Goal: Task Accomplishment & Management: Complete application form

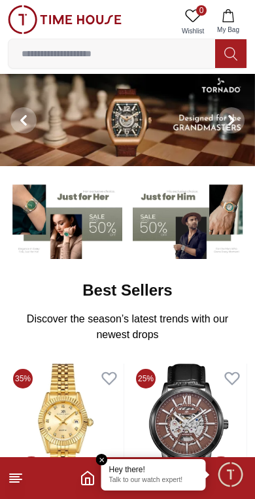
click at [235, 478] on span "Minimize live chat window" at bounding box center [230, 474] width 38 height 38
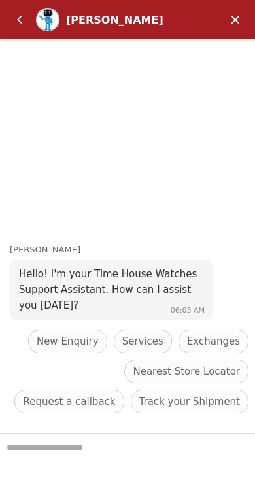
click at [50, 461] on textarea "We are here to help you" at bounding box center [127, 466] width 255 height 65
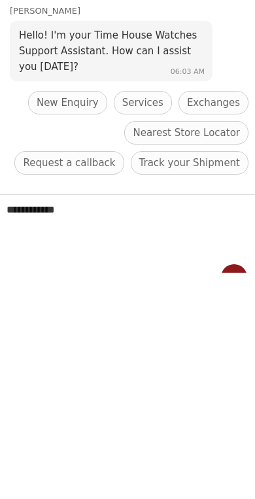
type textarea "**********"
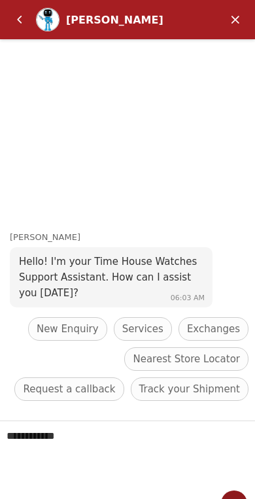
click at [44, 451] on textarea "**********" at bounding box center [127, 453] width 255 height 65
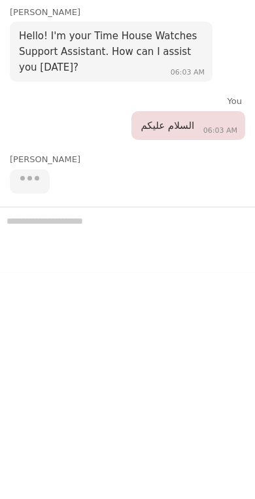
scroll to position [648, 0]
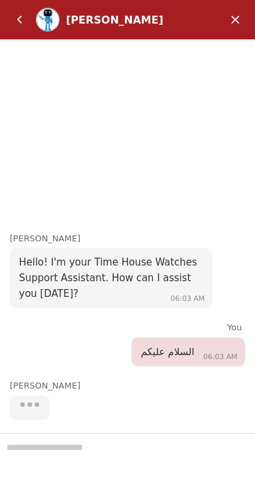
click at [176, 464] on div at bounding box center [127, 466] width 255 height 66
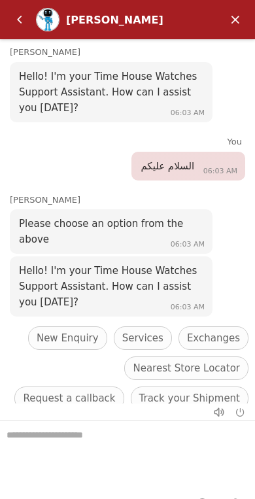
click at [26, 231] on div "Please choose an option from the above" at bounding box center [111, 231] width 184 height 31
click at [80, 452] on textarea "We are here to help you" at bounding box center [127, 453] width 255 height 65
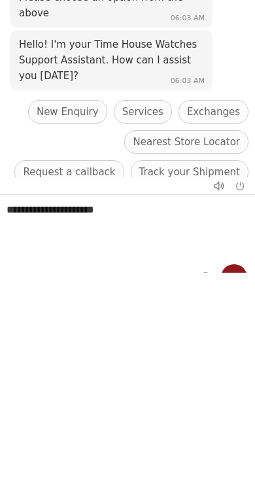
type textarea "**********"
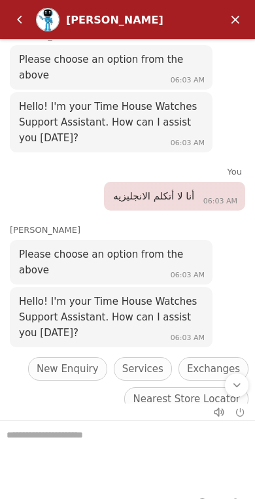
scroll to position [218, 0]
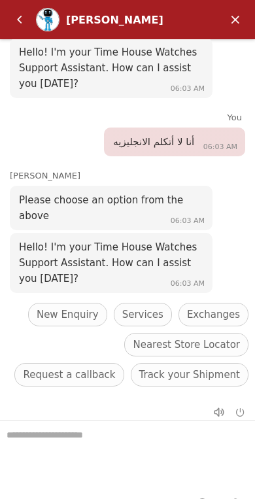
click at [49, 209] on div "Please choose an option from the above" at bounding box center [111, 207] width 184 height 31
click at [22, 19] on em "Back" at bounding box center [20, 20] width 26 height 26
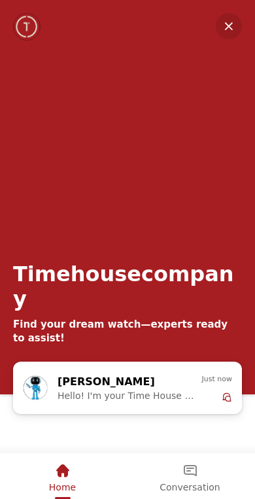
click at [225, 25] on em "Minimize" at bounding box center [229, 26] width 26 height 26
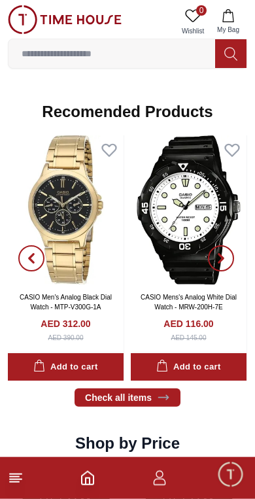
scroll to position [1204, 0]
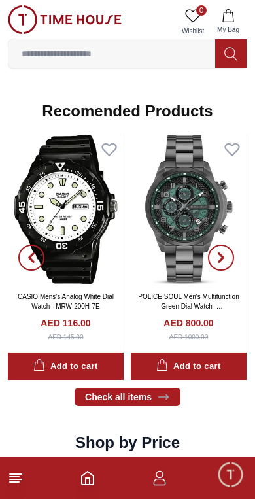
click at [161, 470] on icon "button" at bounding box center [160, 478] width 16 height 16
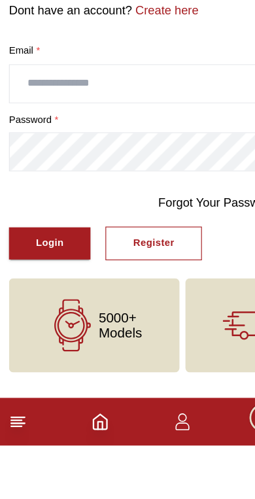
click at [43, 166] on input "text" at bounding box center [128, 182] width 238 height 33
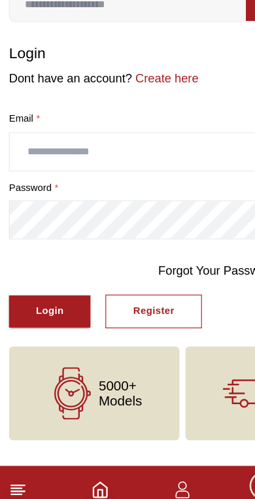
type input "**********"
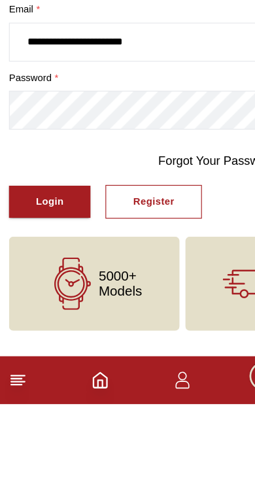
click at [34, 315] on div "Login" at bounding box center [43, 322] width 24 height 15
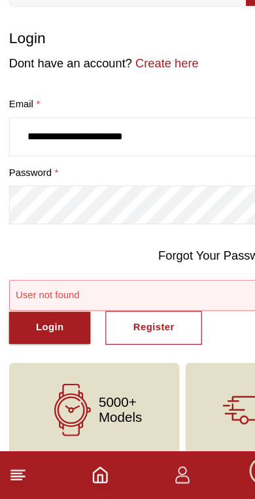
click at [41, 316] on div "User not found" at bounding box center [128, 321] width 228 height 10
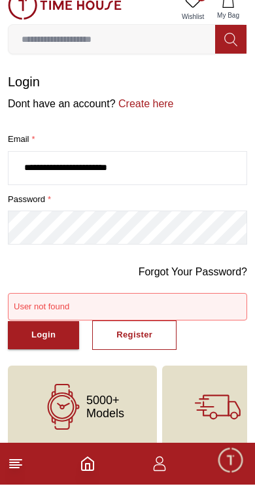
click at [53, 316] on div "User not found" at bounding box center [128, 321] width 228 height 10
click at [138, 313] on div "User not found" at bounding box center [127, 320] width 239 height 27
click at [177, 290] on div "Forgot Your Password?" at bounding box center [127, 293] width 239 height 29
click at [174, 307] on div "User not found" at bounding box center [127, 320] width 239 height 27
click at [124, 342] on div "Register" at bounding box center [134, 349] width 36 height 15
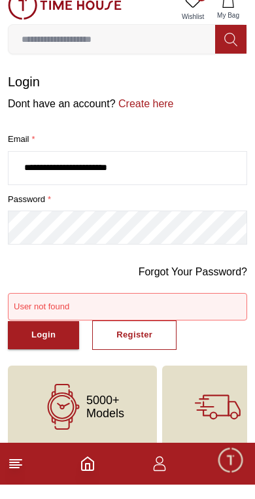
scroll to position [14, 0]
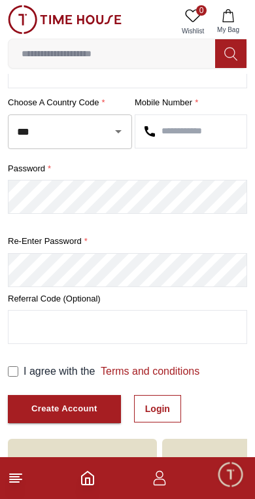
scroll to position [243, 0]
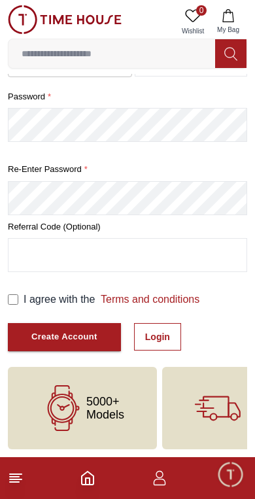
click at [211, 470] on footer at bounding box center [127, 478] width 255 height 42
click at [210, 470] on footer at bounding box center [127, 478] width 255 height 42
click at [163, 480] on icon "button" at bounding box center [160, 482] width 12 height 7
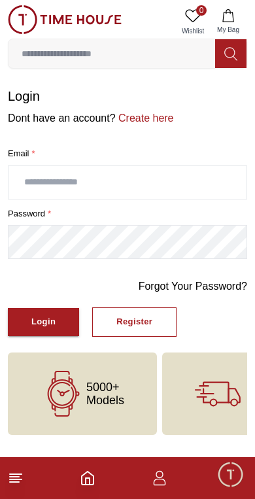
click at [167, 485] on icon "button" at bounding box center [160, 478] width 16 height 16
click at [192, 166] on input "text" at bounding box center [128, 182] width 238 height 33
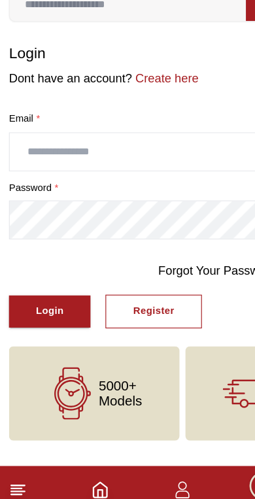
type input "**********"
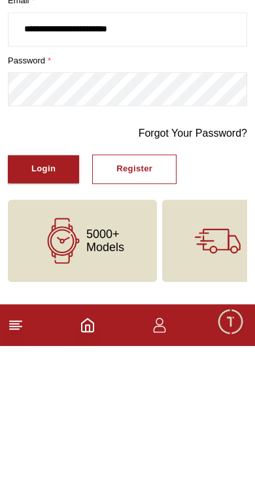
click at [53, 315] on div "Login" at bounding box center [43, 322] width 24 height 15
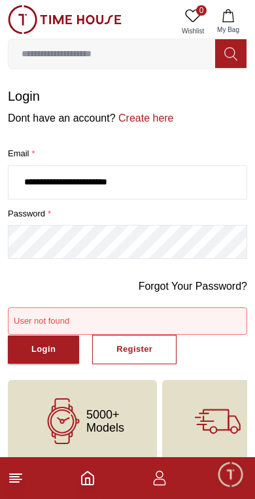
click at [146, 350] on div "Register" at bounding box center [134, 349] width 36 height 15
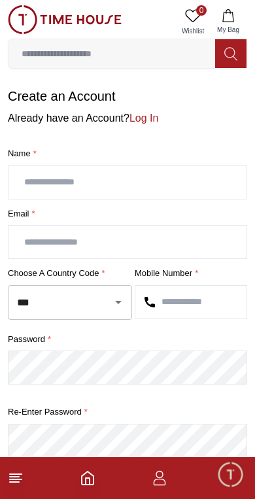
click at [43, 191] on input "text" at bounding box center [128, 182] width 238 height 33
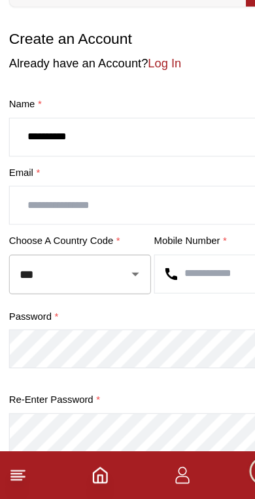
click at [26, 226] on input "text" at bounding box center [128, 242] width 238 height 33
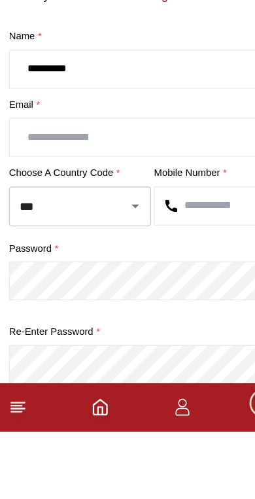
click at [98, 166] on input "*********" at bounding box center [128, 182] width 238 height 33
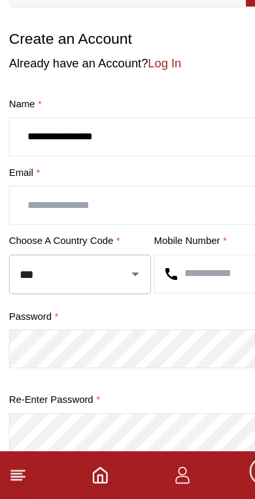
type input "**********"
click at [23, 226] on input "text" at bounding box center [128, 242] width 238 height 33
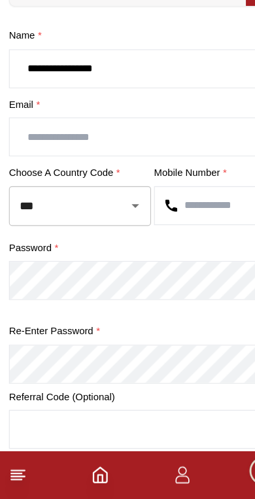
scroll to position [59, 0]
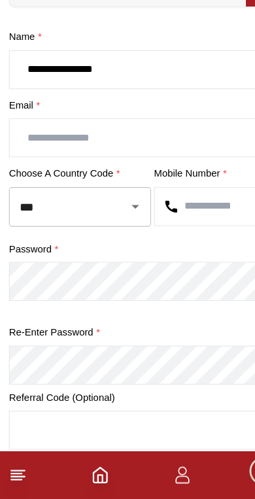
paste input "**********"
type input "**********"
click at [58, 232] on input "***" at bounding box center [52, 243] width 76 height 23
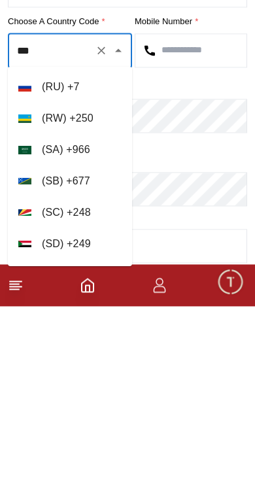
scroll to position [5941, 0]
click at [83, 326] on li "( SA ) + 966" at bounding box center [70, 341] width 124 height 31
type input "***"
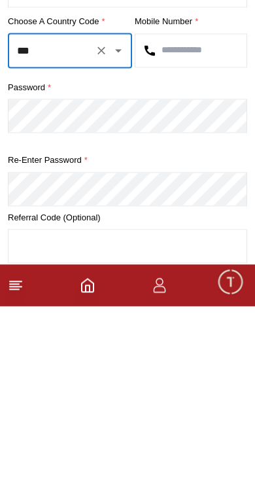
click at [192, 227] on input "text" at bounding box center [190, 243] width 111 height 33
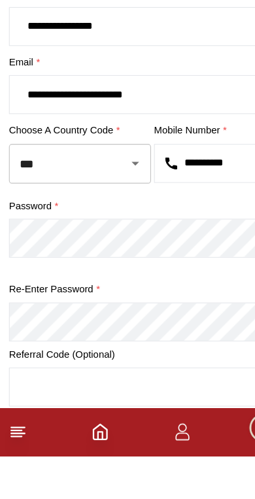
type input "**********"
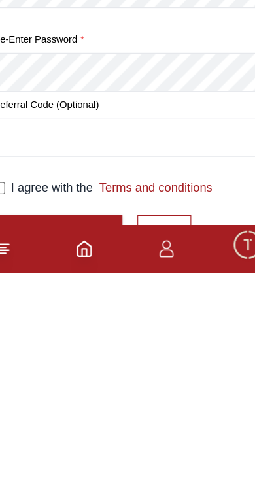
scroll to position [123, 0]
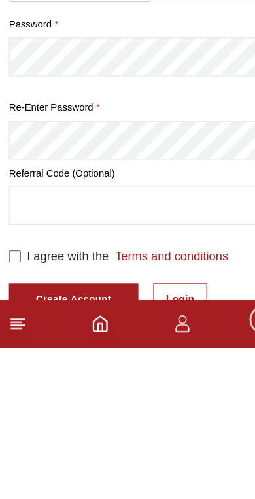
click at [31, 358] on input "text" at bounding box center [128, 374] width 238 height 33
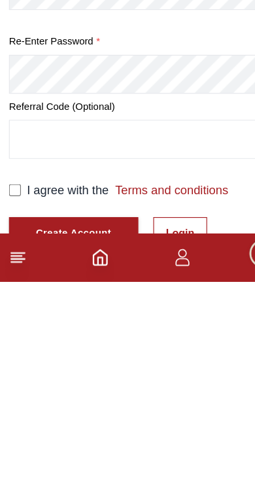
scroll to position [243, 0]
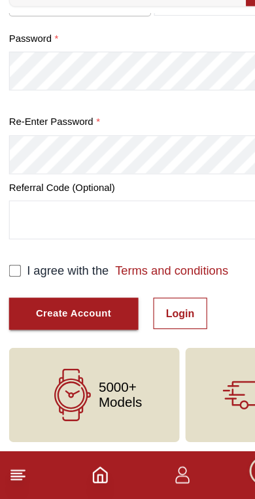
click at [38, 330] on div "Create Account" at bounding box center [64, 337] width 66 height 15
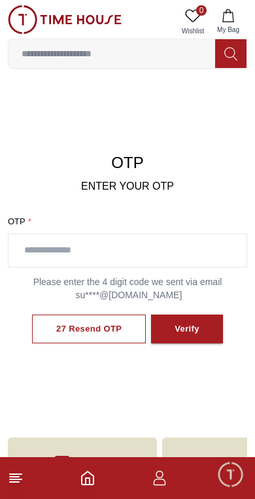
click at [37, 237] on input "text" at bounding box center [128, 250] width 238 height 33
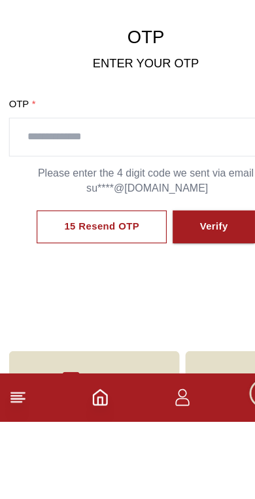
scroll to position [67, 0]
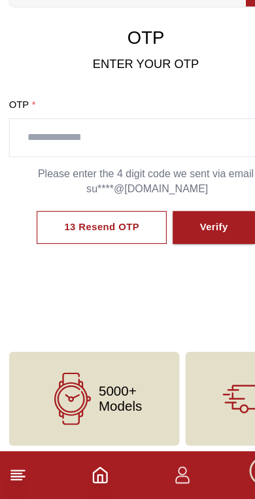
paste input "****"
type input "****"
click at [187, 247] on button "Verify" at bounding box center [187, 261] width 72 height 29
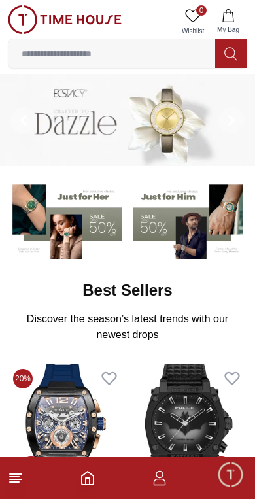
click at [155, 491] on footer at bounding box center [127, 478] width 255 height 42
click at [160, 483] on icon "button" at bounding box center [160, 478] width 16 height 16
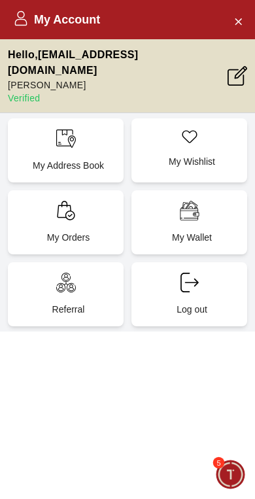
click at [233, 70] on icon at bounding box center [238, 76] width 20 height 20
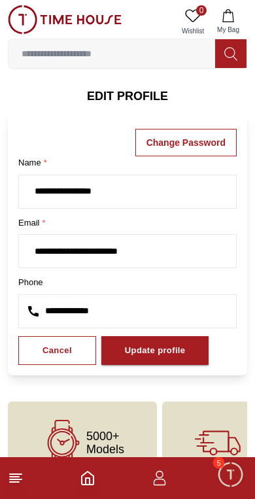
click at [23, 483] on icon at bounding box center [16, 478] width 16 height 16
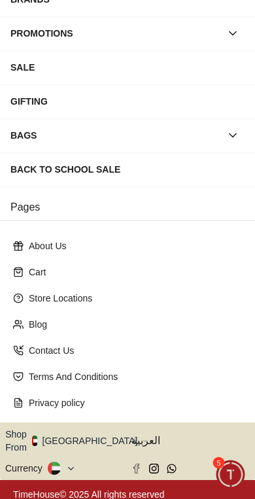
scroll to position [203, 0]
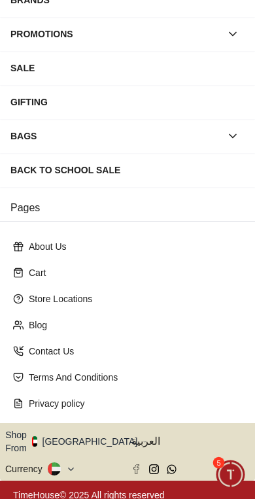
click at [144, 435] on span "العربية" at bounding box center [190, 442] width 118 height 16
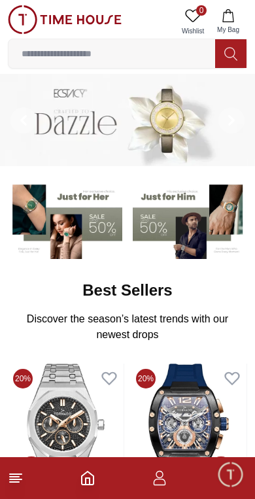
click at [160, 474] on icon "button" at bounding box center [160, 478] width 16 height 16
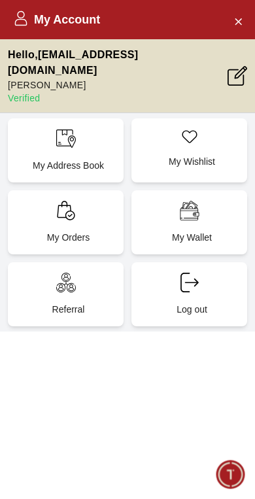
click at [91, 28] on h2 "My Account" at bounding box center [56, 19] width 87 height 18
click at [90, 20] on h2 "My Account" at bounding box center [56, 19] width 87 height 18
click at [90, 16] on h2 "My Account" at bounding box center [56, 19] width 87 height 18
click at [237, 19] on icon "Close Account" at bounding box center [238, 21] width 10 height 16
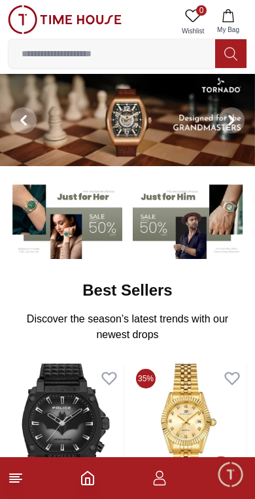
click at [18, 482] on line at bounding box center [14, 482] width 9 height 0
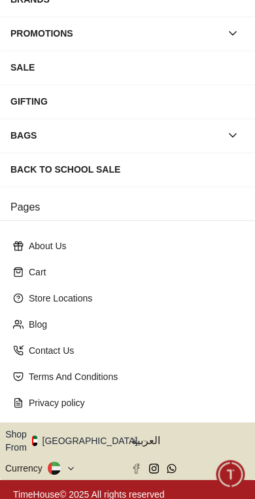
scroll to position [203, 0]
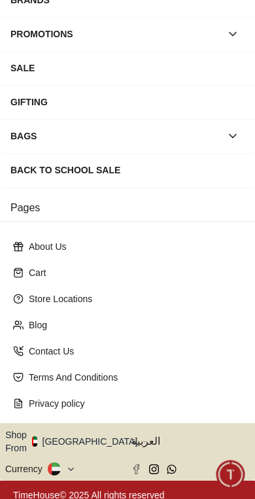
click at [122, 434] on div "Shop From UAE" at bounding box center [64, 441] width 118 height 26
click at [143, 437] on icon "button" at bounding box center [145, 442] width 5 height 10
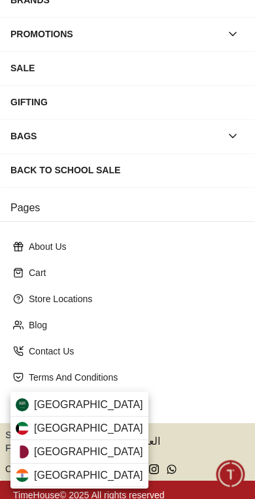
click at [28, 402] on img at bounding box center [22, 404] width 13 height 13
